Goal: Transaction & Acquisition: Purchase product/service

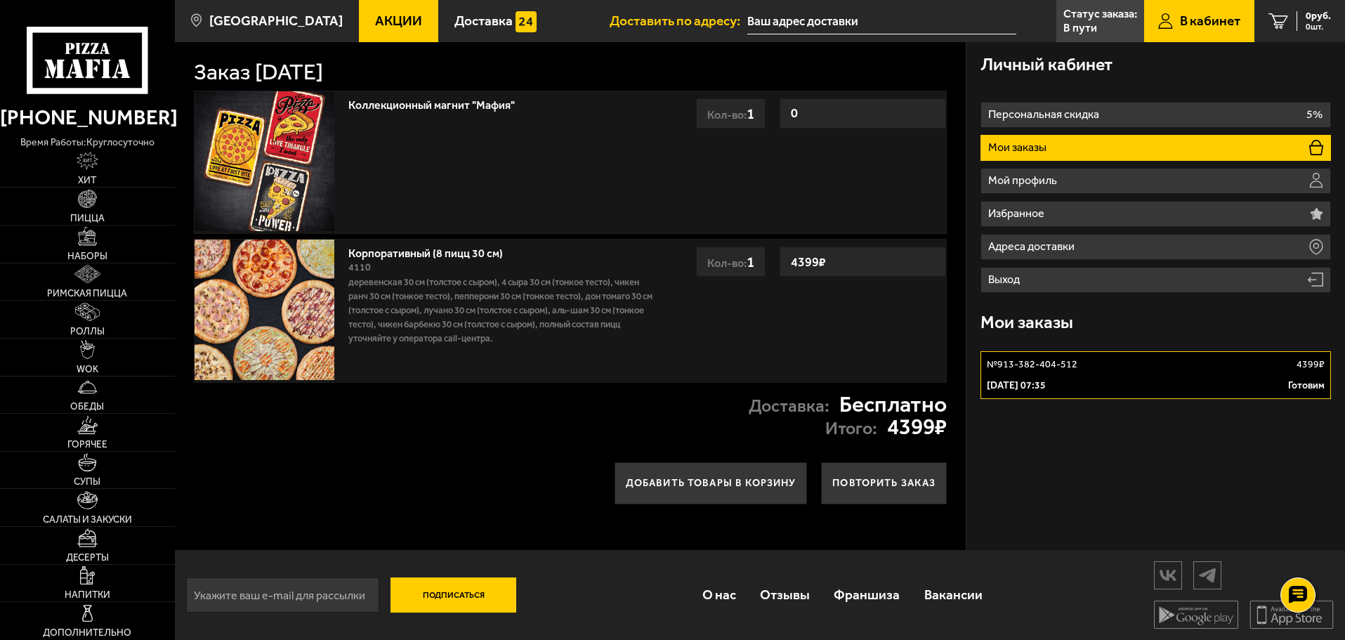
scroll to position [1, 0]
drag, startPoint x: 592, startPoint y: 296, endPoint x: 636, endPoint y: 298, distance: 44.3
click at [636, 298] on p "Деревенская 30 см (толстое с сыром), 4 сыра 30 см (тонкое тесто), Чикен Ранч 30…" at bounding box center [501, 310] width 307 height 70
click at [540, 307] on p "Деревенская 30 см (толстое с сыром), 4 сыра 30 см (тонкое тесто), Чикен Ранч 30…" at bounding box center [501, 310] width 307 height 70
drag, startPoint x: 440, startPoint y: 312, endPoint x: 465, endPoint y: 313, distance: 25.3
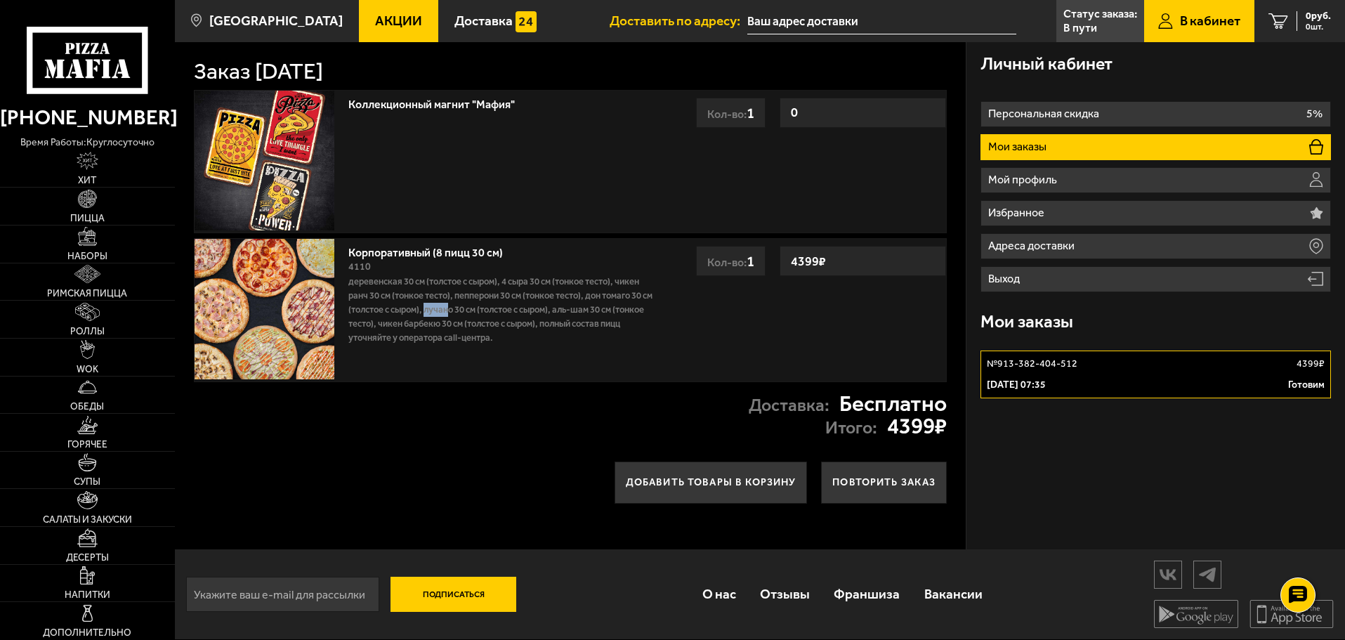
click at [465, 313] on p "Деревенская 30 см (толстое с сыром), 4 сыра 30 см (тонкое тесто), Чикен Ранч 30…" at bounding box center [501, 310] width 307 height 70
drag, startPoint x: 593, startPoint y: 311, endPoint x: 607, endPoint y: 312, distance: 14.1
click at [607, 312] on p "Деревенская 30 см (толстое с сыром), 4 сыра 30 см (тонкое тесто), Чикен Ранч 30…" at bounding box center [501, 310] width 307 height 70
copy p "Аль-Шам"
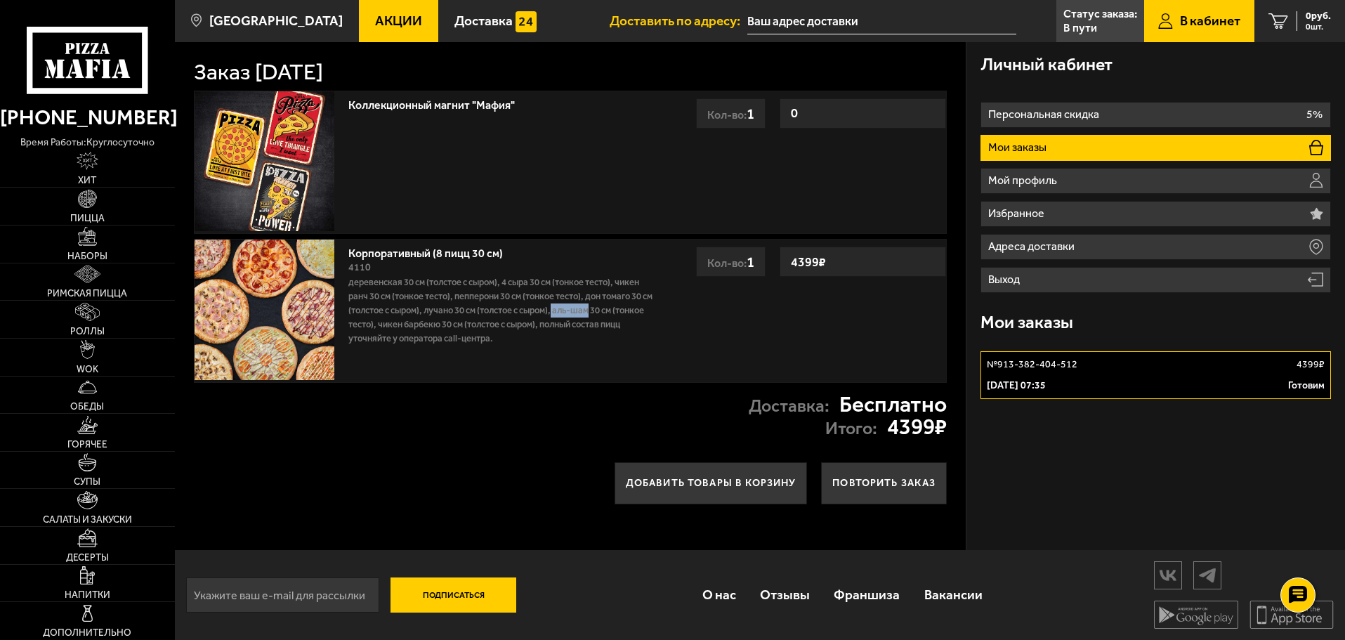
click at [610, 409] on div "Доставка: Бесплатно Итого: 4399 ₽" at bounding box center [570, 416] width 791 height 66
drag, startPoint x: 438, startPoint y: 309, endPoint x: 467, endPoint y: 309, distance: 28.8
click at [467, 309] on p "Деревенская 30 см (толстое с сыром), 4 сыра 30 см (тонкое тесто), Чикен Ранч 30…" at bounding box center [501, 310] width 307 height 70
copy p "Лучано"
click at [92, 210] on link "Пицца" at bounding box center [87, 206] width 175 height 37
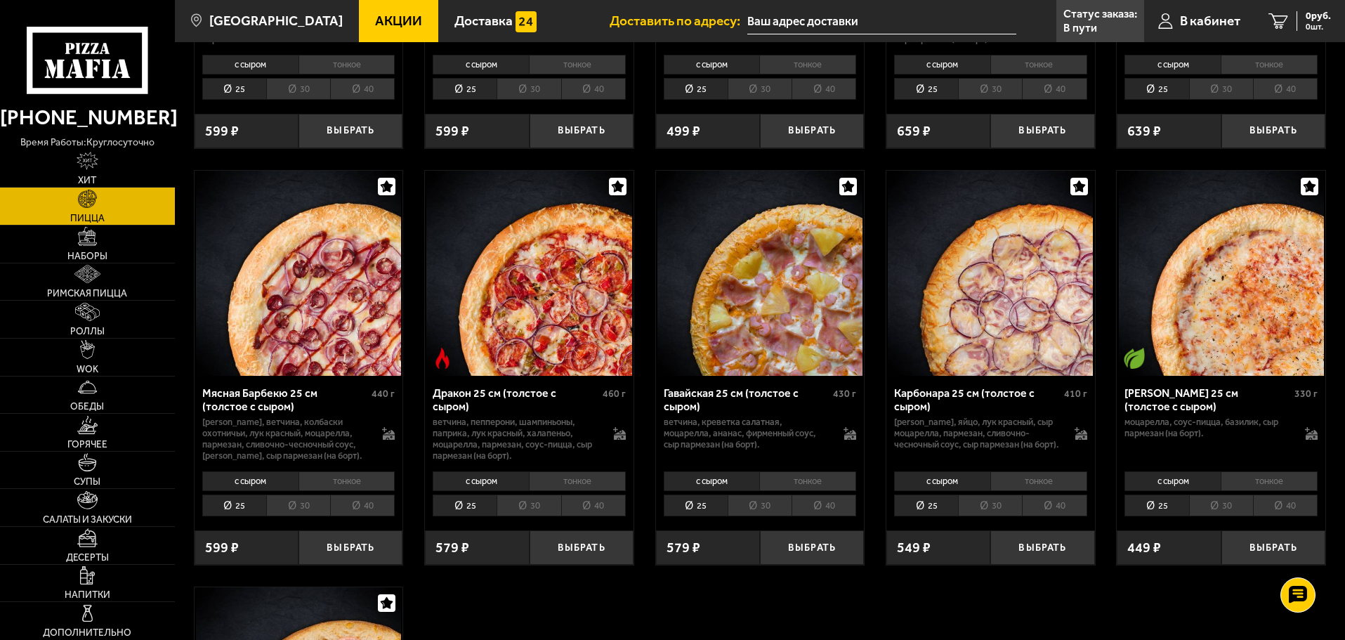
scroll to position [2529, 0]
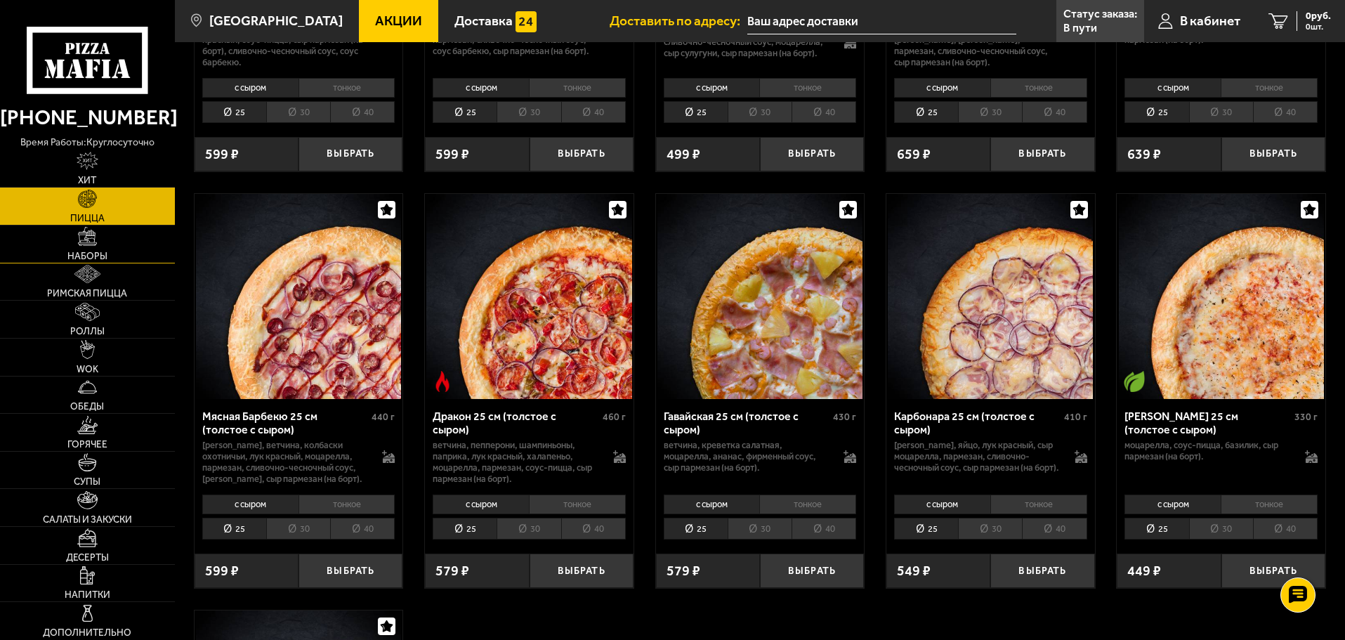
click at [55, 247] on link "Наборы" at bounding box center [87, 243] width 175 height 37
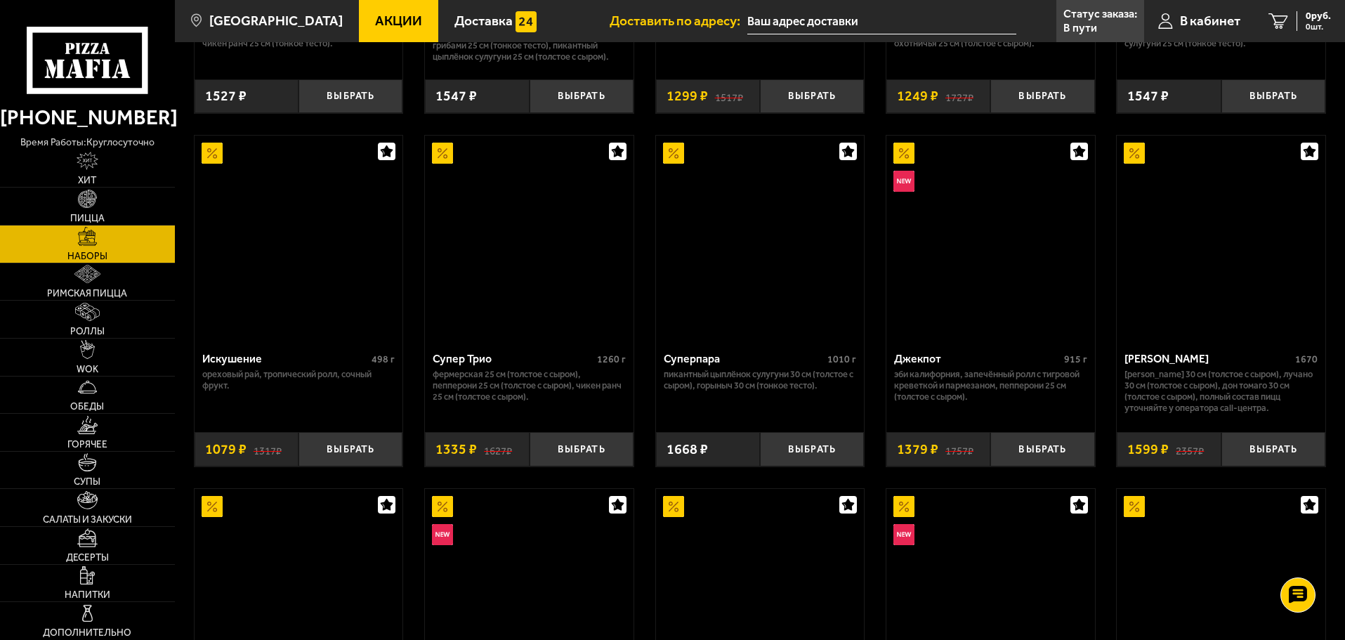
scroll to position [1054, 0]
